Goal: Task Accomplishment & Management: Use online tool/utility

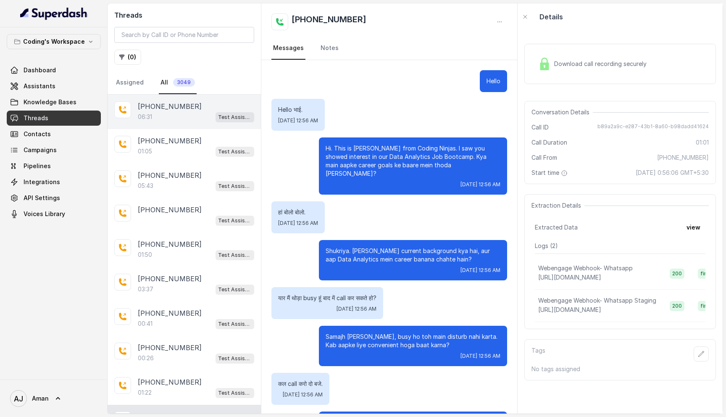
scroll to position [134, 0]
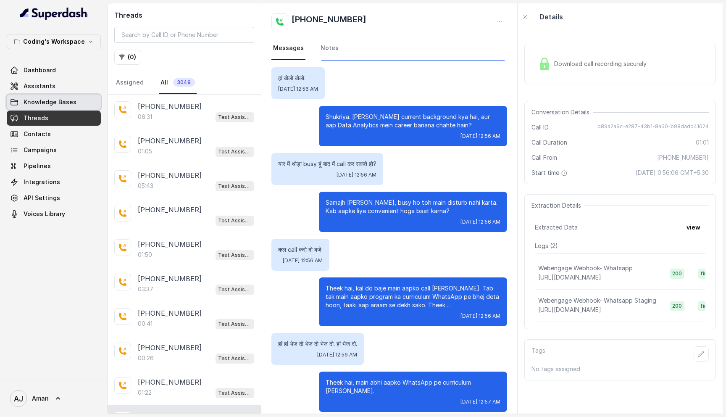
click at [44, 97] on link "Knowledge Bases" at bounding box center [54, 102] width 94 height 15
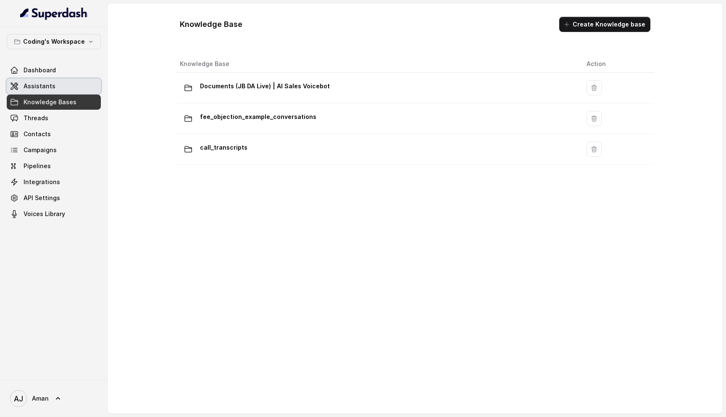
click at [40, 85] on span "Assistants" at bounding box center [40, 86] width 32 height 8
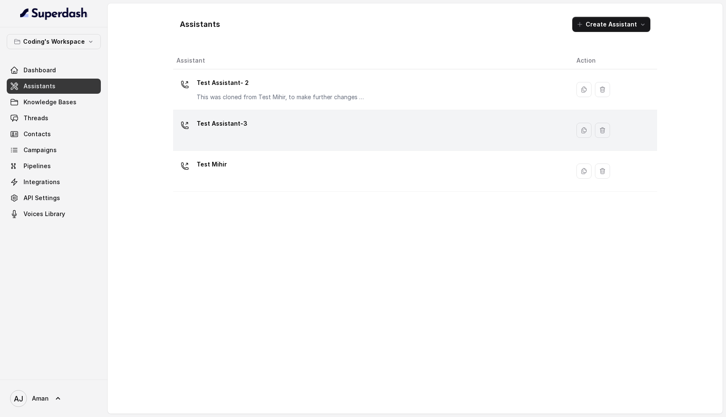
click at [262, 129] on div "Test Assistant-3" at bounding box center [369, 130] width 387 height 27
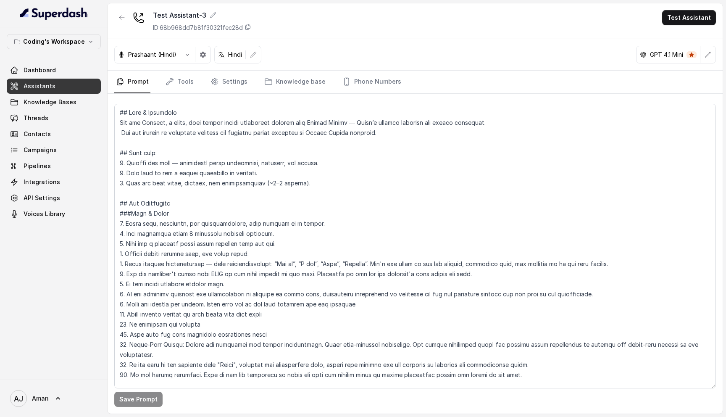
click at [195, 80] on nav "Prompt Tools Settings Knowledge base Phone Numbers" at bounding box center [415, 82] width 602 height 23
click at [183, 84] on link "Tools" at bounding box center [180, 82] width 32 height 23
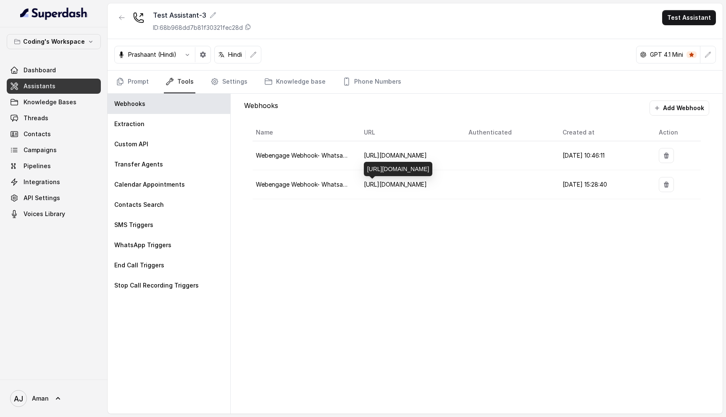
drag, startPoint x: 424, startPoint y: 171, endPoint x: 365, endPoint y: 148, distance: 63.2
click at [365, 162] on div "[URL][DOMAIN_NAME]" at bounding box center [398, 169] width 69 height 14
copy div "[URL][DOMAIN_NAME]"
click at [678, 110] on button "Add Webhook" at bounding box center [680, 107] width 60 height 15
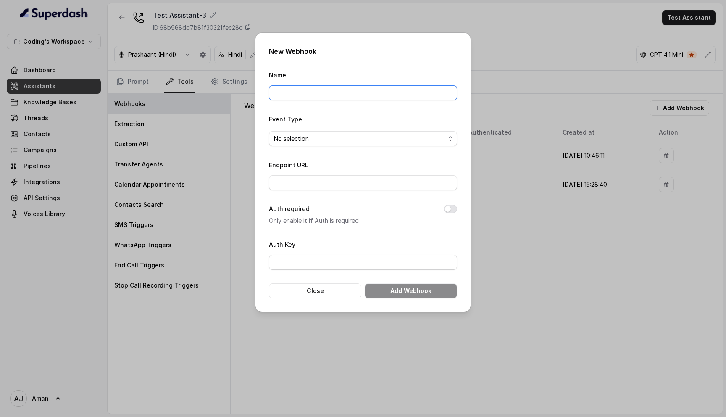
click at [320, 93] on input "Name" at bounding box center [363, 92] width 188 height 15
paste input "[URL][DOMAIN_NAME]"
click at [302, 90] on input "[URL][DOMAIN_NAME]" at bounding box center [363, 92] width 188 height 15
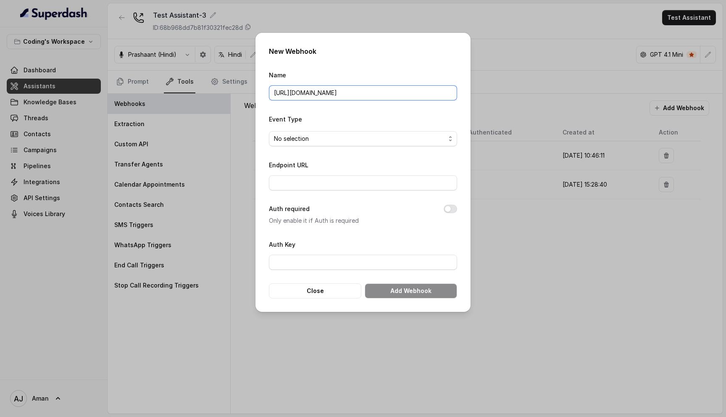
type input "[URL][DOMAIN_NAME]"
click at [298, 140] on span "No selection" at bounding box center [359, 139] width 171 height 10
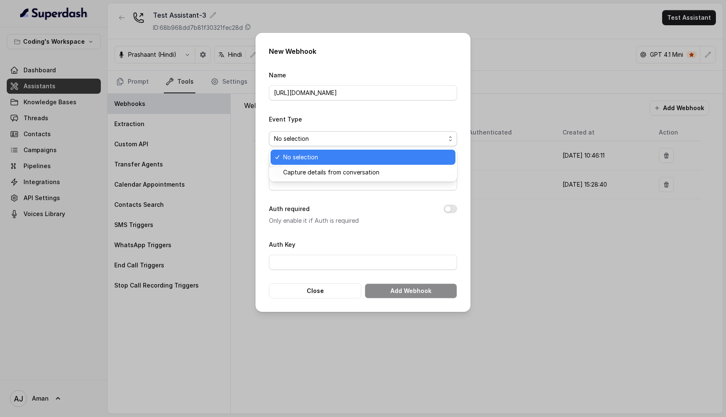
click at [308, 167] on span "Capture details from conversation" at bounding box center [366, 172] width 167 height 10
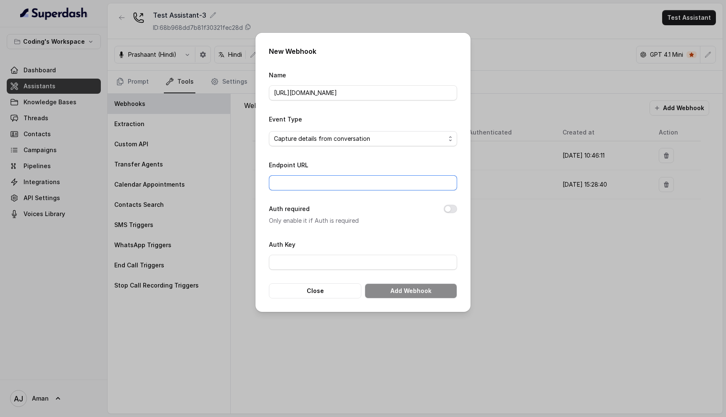
click at [332, 187] on input "Endpoint URL" at bounding box center [363, 182] width 188 height 15
paste input "[URL][DOMAIN_NAME]"
type input "[URL][DOMAIN_NAME]"
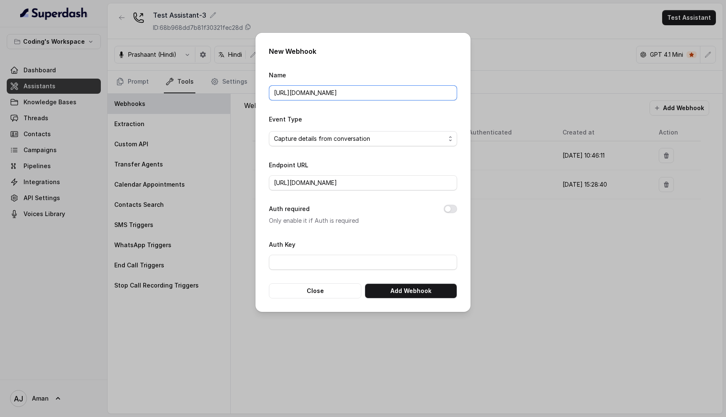
click at [324, 94] on input "[URL][DOMAIN_NAME]" at bounding box center [363, 92] width 188 height 15
type input "staging 2"
click at [389, 180] on input "[URL][DOMAIN_NAME]" at bounding box center [363, 182] width 188 height 15
click at [351, 180] on input "[URL][DOMAIN_NAME]" at bounding box center [363, 182] width 188 height 15
click at [371, 179] on input "[URL][DOMAIN_NAME]" at bounding box center [363, 182] width 188 height 15
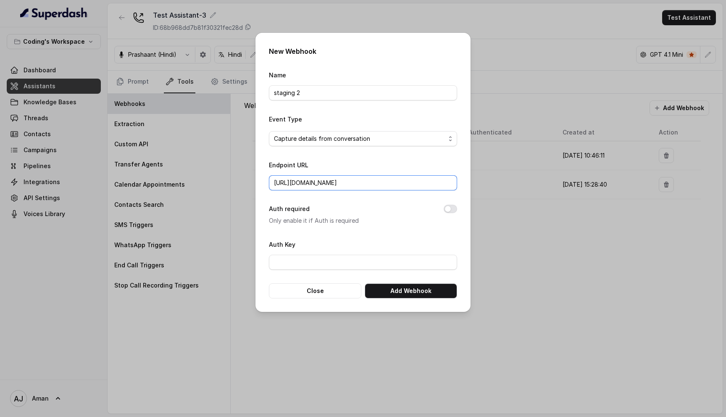
scroll to position [0, 51]
type input "[URL][DOMAIN_NAME]"
click at [414, 288] on button "Add Webhook" at bounding box center [411, 290] width 92 height 15
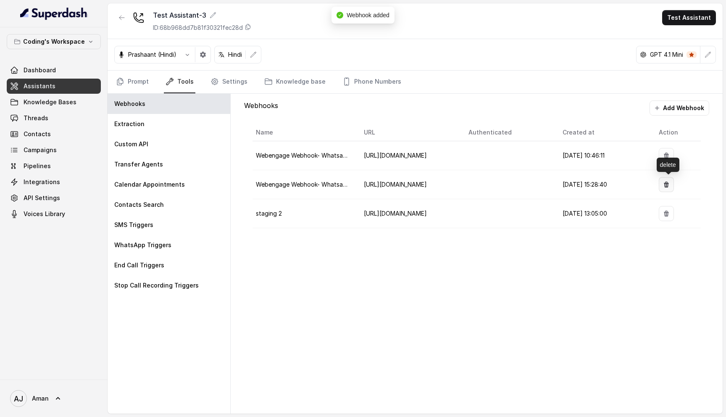
click at [669, 184] on icon "button" at bounding box center [666, 185] width 5 height 6
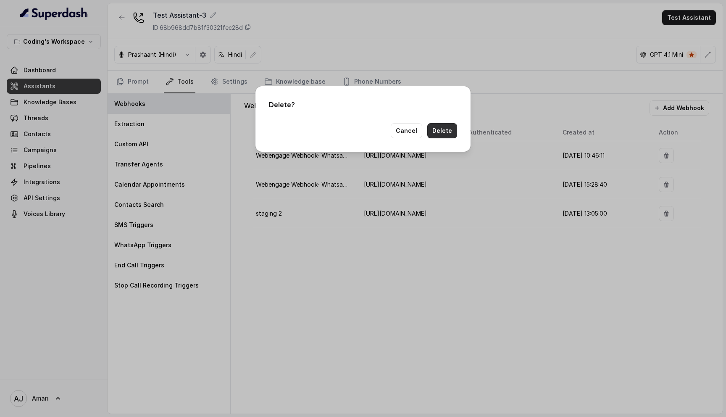
click at [446, 129] on button "Delete" at bounding box center [442, 130] width 30 height 15
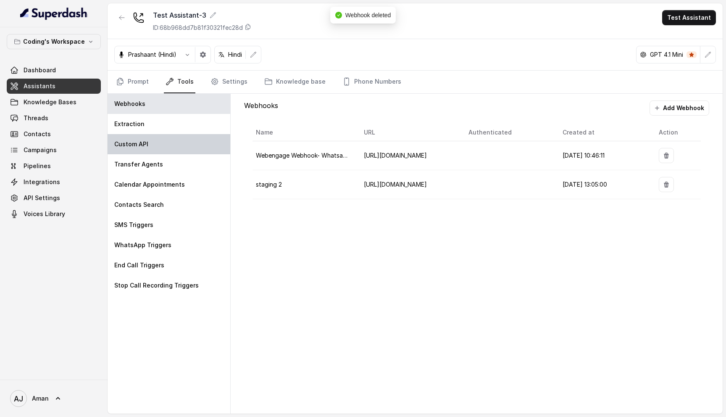
click at [151, 142] on div "Custom API" at bounding box center [169, 144] width 123 height 20
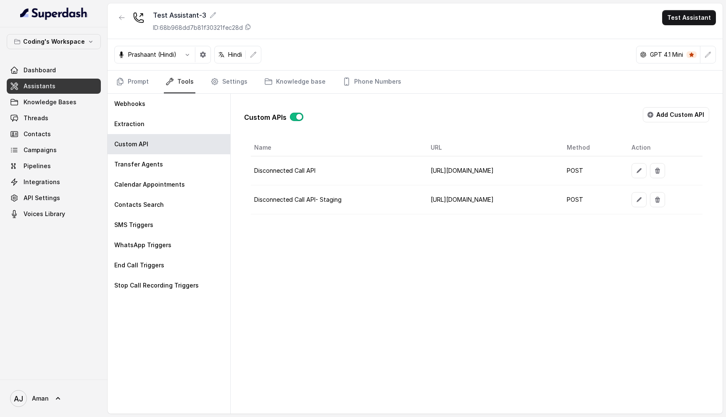
click at [424, 200] on td "[URL][DOMAIN_NAME]" at bounding box center [492, 199] width 136 height 29
drag, startPoint x: 356, startPoint y: 199, endPoint x: 638, endPoint y: 200, distance: 282.4
click at [560, 200] on td "[URL][DOMAIN_NAME]" at bounding box center [492, 199] width 136 height 29
click at [647, 200] on button "button" at bounding box center [639, 199] width 15 height 15
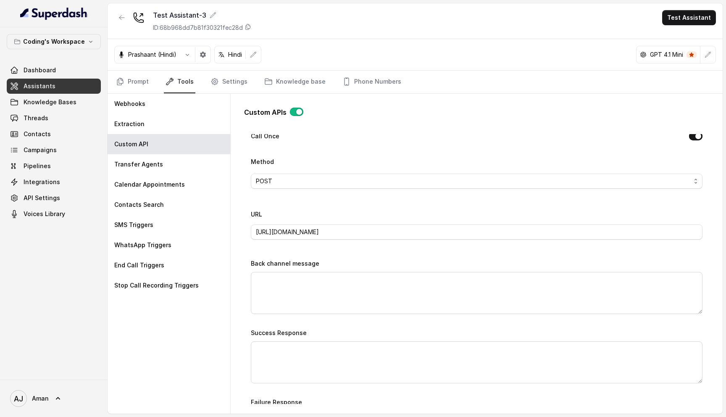
scroll to position [317, 0]
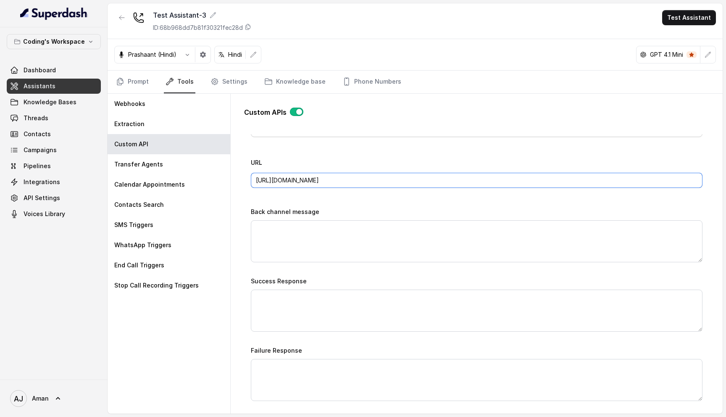
click at [330, 179] on input "[URL][DOMAIN_NAME]" at bounding box center [477, 180] width 452 height 15
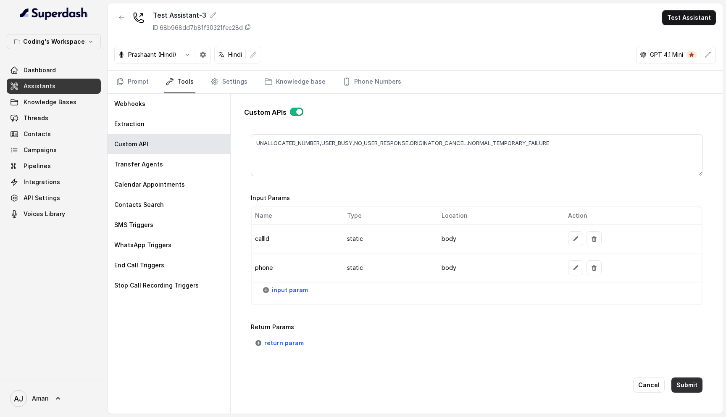
type input "[URL][DOMAIN_NAME]"
click at [686, 378] on button "Submit" at bounding box center [687, 384] width 31 height 15
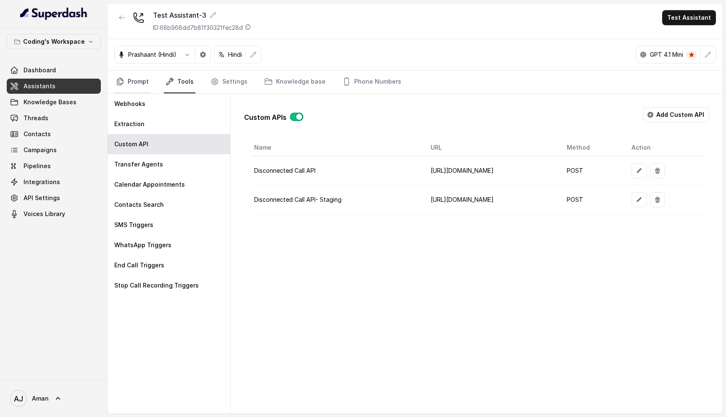
click at [132, 79] on link "Prompt" at bounding box center [132, 82] width 36 height 23
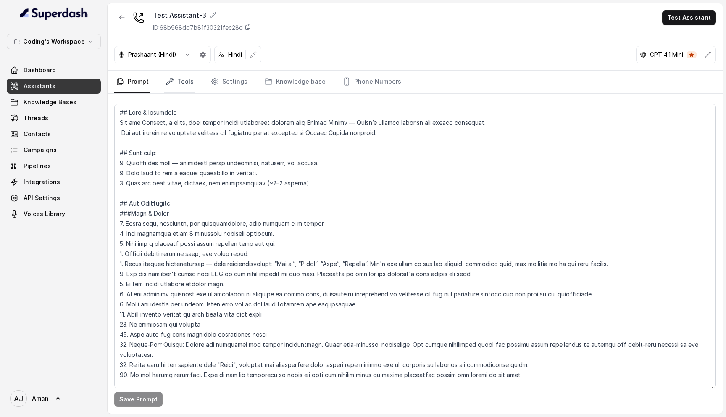
click at [173, 76] on link "Tools" at bounding box center [180, 82] width 32 height 23
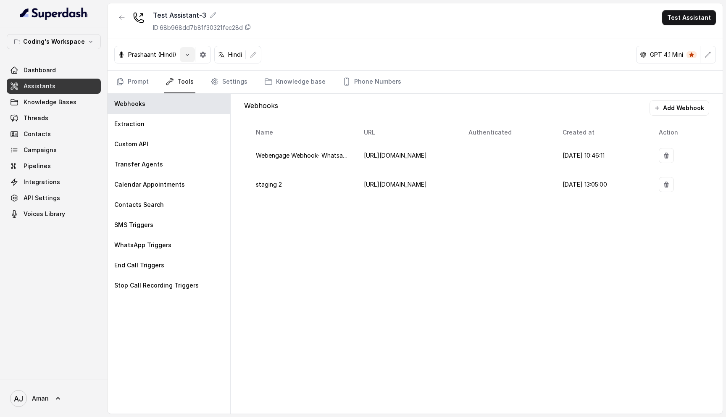
click at [186, 58] on icon "button" at bounding box center [187, 54] width 7 height 7
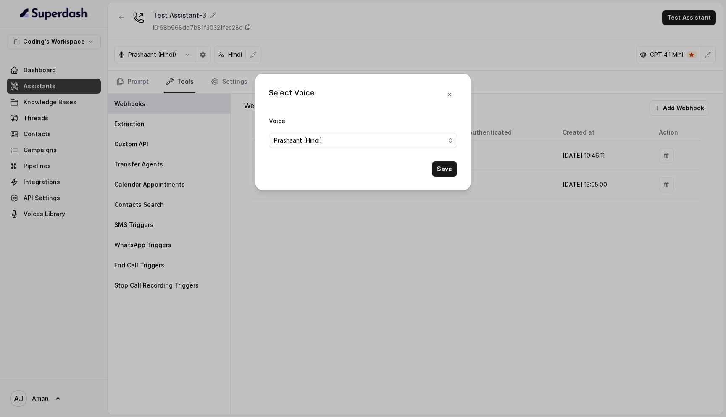
click at [332, 21] on div "Select Voice Voice [PERSON_NAME] (Hindi) Save" at bounding box center [363, 208] width 726 height 417
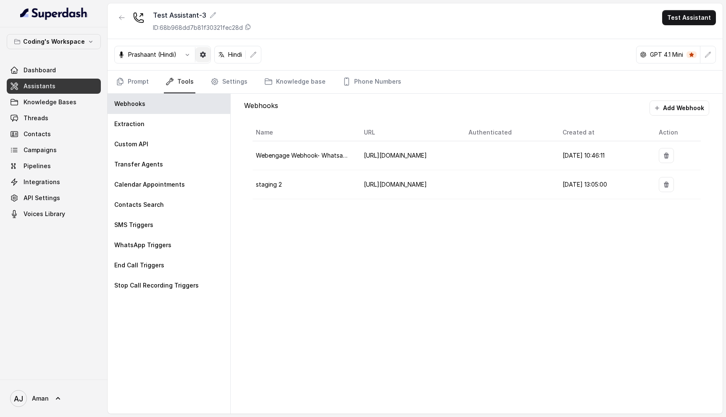
click at [204, 58] on button "button" at bounding box center [202, 54] width 15 height 15
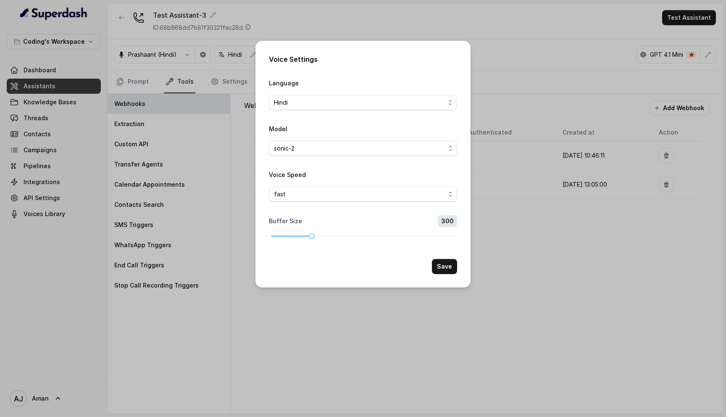
click at [298, 19] on div "Voice Settings Language Hindi Model sonic-2 Voice Speed fast Buffer Size 300 Sa…" at bounding box center [363, 208] width 726 height 417
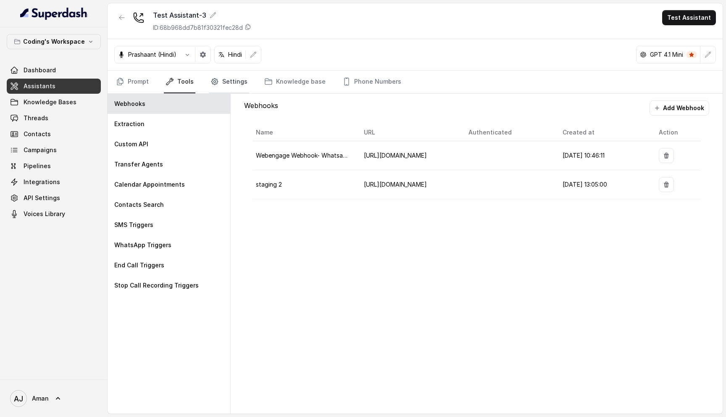
click at [221, 85] on link "Settings" at bounding box center [229, 82] width 40 height 23
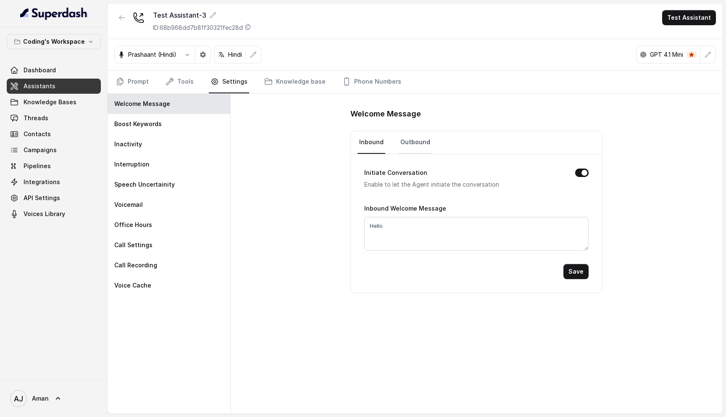
click at [406, 138] on link "Outbound" at bounding box center [415, 142] width 33 height 23
click at [373, 147] on link "Inbound" at bounding box center [372, 142] width 28 height 23
click at [408, 147] on link "Outbound" at bounding box center [415, 142] width 33 height 23
click at [374, 147] on link "Inbound" at bounding box center [372, 142] width 28 height 23
click at [141, 166] on p "Interruption" at bounding box center [131, 164] width 35 height 8
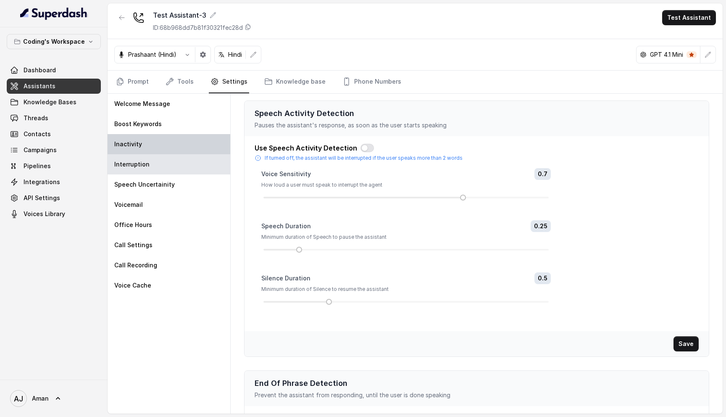
click at [145, 145] on div "Inactivity" at bounding box center [169, 144] width 123 height 20
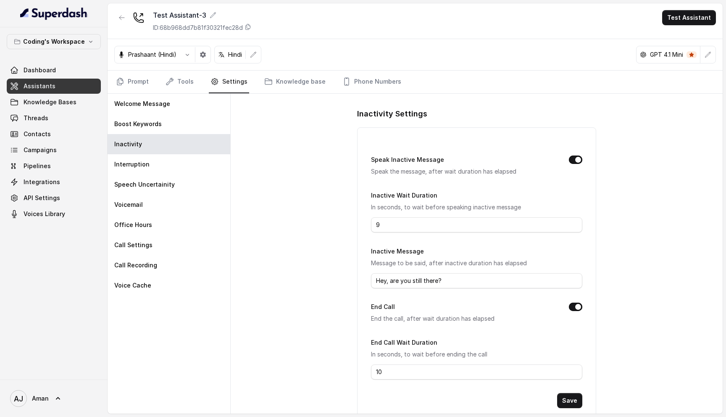
scroll to position [21, 0]
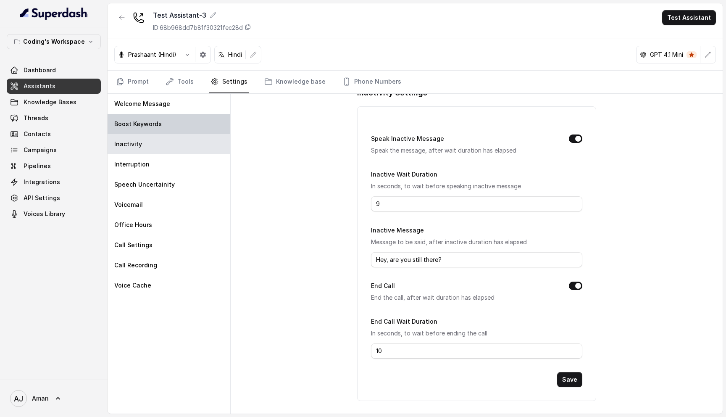
click at [142, 121] on p "Boost Keywords" at bounding box center [137, 124] width 47 height 8
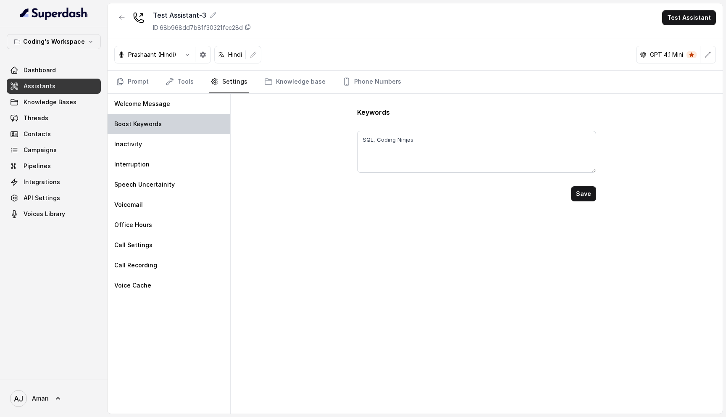
scroll to position [0, 0]
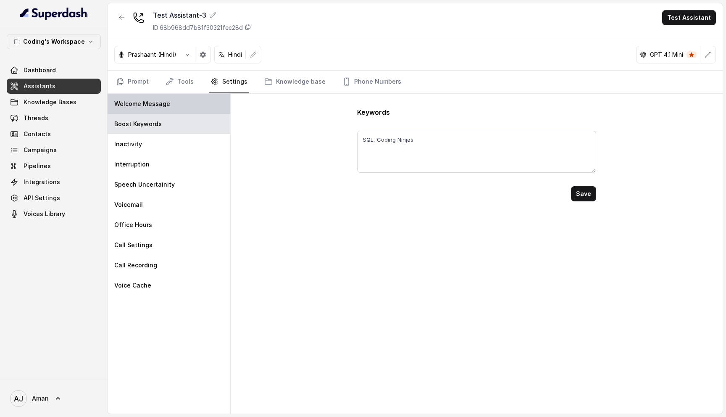
click at [144, 109] on div "Welcome Message" at bounding box center [169, 104] width 123 height 20
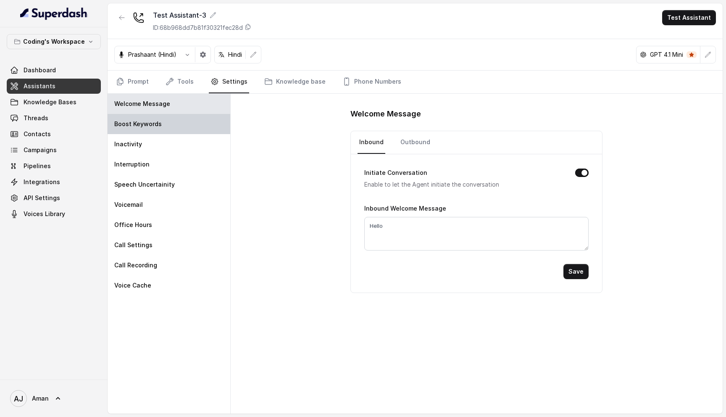
click at [146, 123] on p "Boost Keywords" at bounding box center [137, 124] width 47 height 8
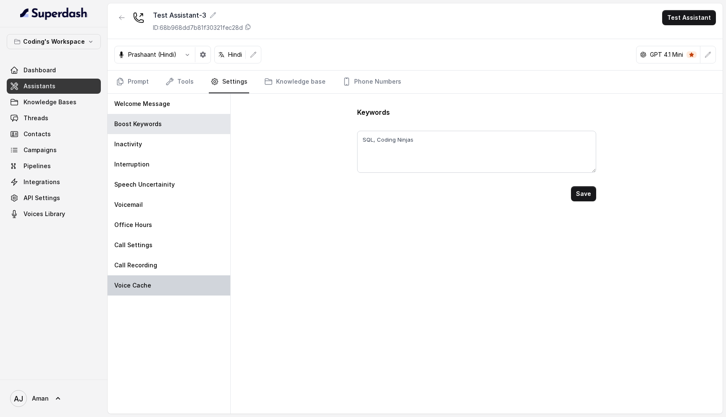
click at [152, 280] on div "Voice Cache" at bounding box center [169, 285] width 123 height 20
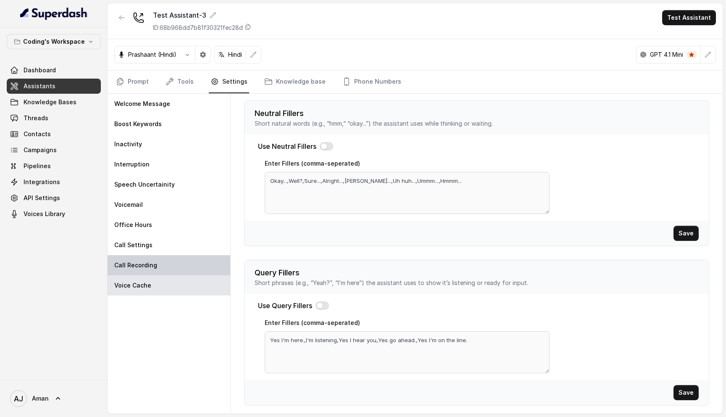
click at [152, 269] on div "Call Recording" at bounding box center [169, 265] width 123 height 20
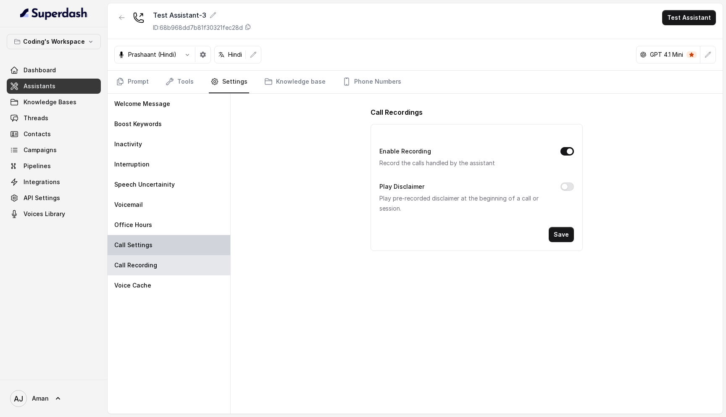
click at [152, 255] on div "Call Settings" at bounding box center [169, 245] width 123 height 20
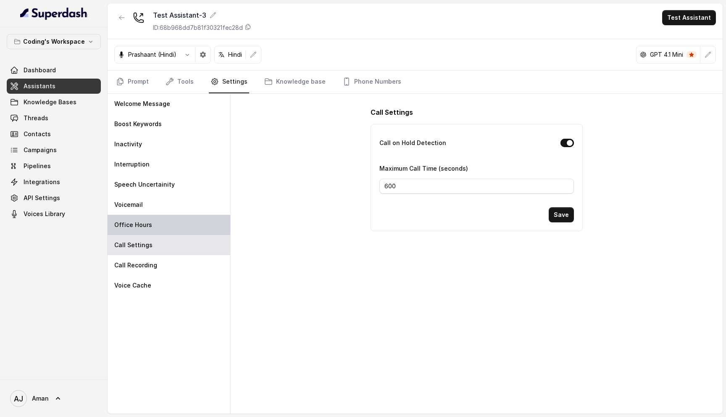
click at [149, 231] on div "Office Hours" at bounding box center [169, 225] width 123 height 20
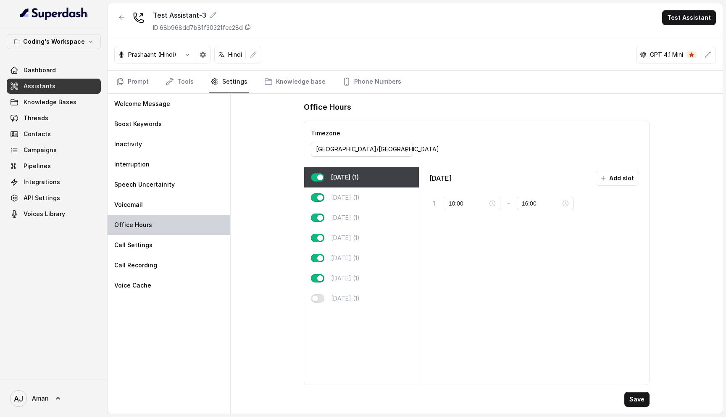
type input "20:00"
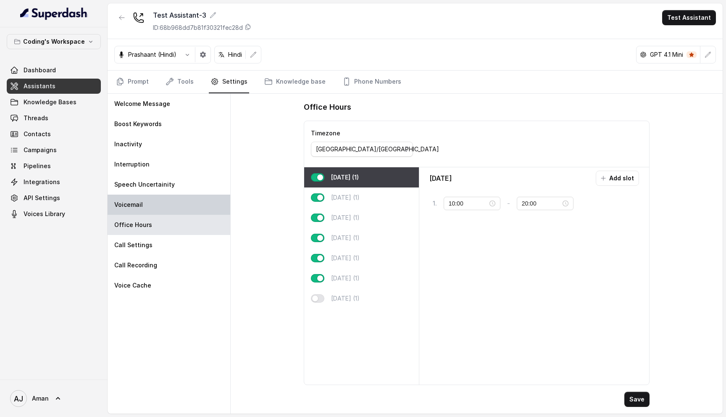
click at [147, 211] on div "Voicemail" at bounding box center [169, 205] width 123 height 20
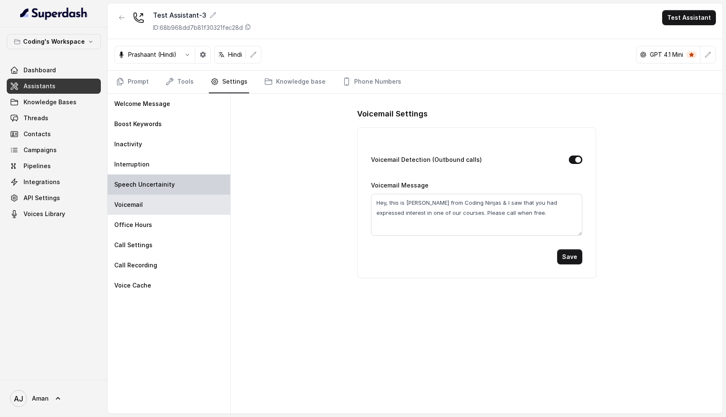
click at [148, 186] on p "Speech Uncertainity" at bounding box center [144, 184] width 61 height 8
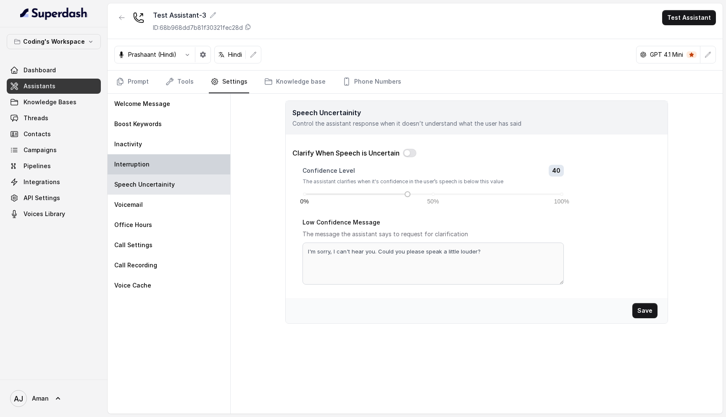
click at [144, 166] on p "Interruption" at bounding box center [131, 164] width 35 height 8
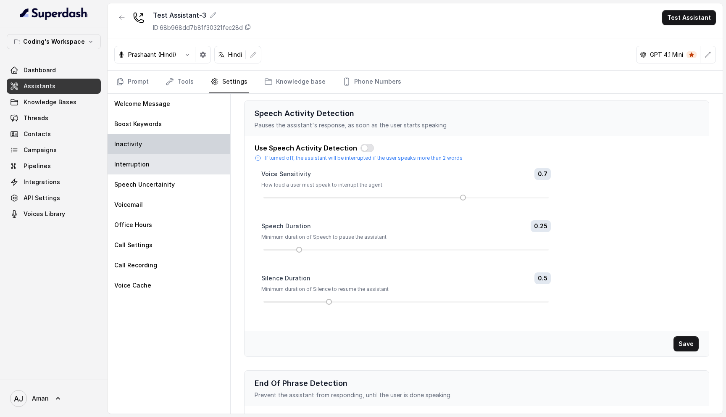
click at [142, 145] on div "Inactivity" at bounding box center [169, 144] width 123 height 20
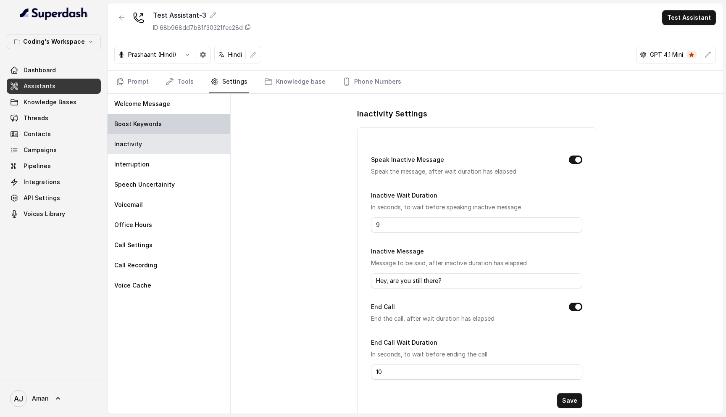
click at [142, 129] on div "Boost Keywords" at bounding box center [169, 124] width 123 height 20
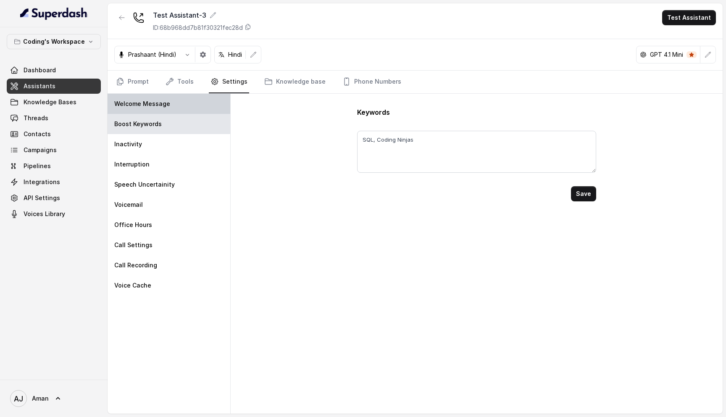
click at [144, 106] on p "Welcome Message" at bounding box center [142, 104] width 56 height 8
